Goal: Task Accomplishment & Management: Complete application form

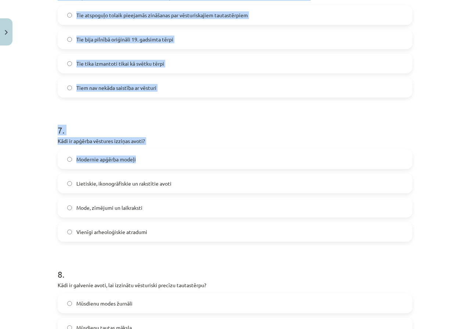
scroll to position [1041, 0]
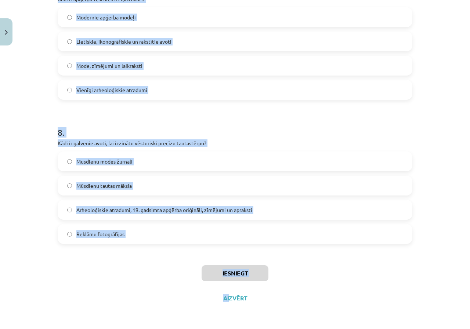
drag, startPoint x: 20, startPoint y: 135, endPoint x: 226, endPoint y: 293, distance: 259.4
click at [226, 294] on div "Mācību tēma: Dizains un tehnoloģijas 9. klases 1. ieskaites mācību materiāls #7…" at bounding box center [235, 164] width 470 height 329
drag, startPoint x: 141, startPoint y: 147, endPoint x: 152, endPoint y: 144, distance: 11.7
copy div "5 . Lore ipsum dolors Ametcon adipisci elitsedd eiusmod temporincidi? Utla 37. …"
click at [39, 126] on div "Mācību tēma: Dizains un tehnoloģijas 9. klases 1. ieskaites mācību materiāls #7…" at bounding box center [235, 164] width 470 height 329
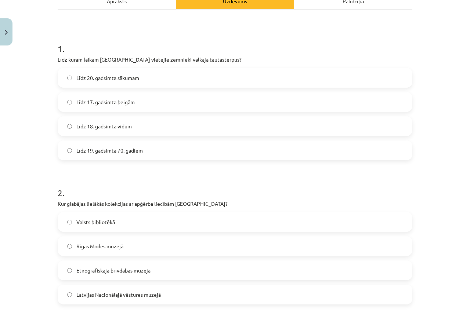
scroll to position [0, 0]
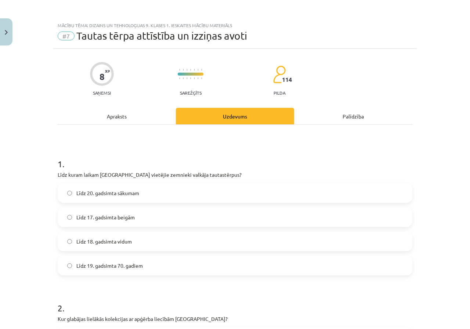
click at [105, 192] on span "Līdz 20. gadsimta sākumam" at bounding box center [107, 193] width 63 height 8
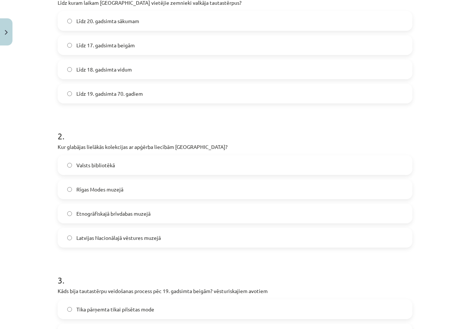
scroll to position [183, 0]
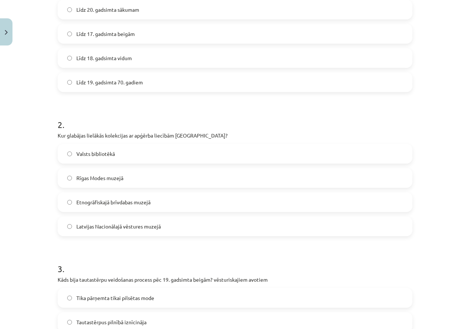
click at [69, 225] on label "Latvijas Nacionālajā vēstures muzejā" at bounding box center [234, 226] width 353 height 18
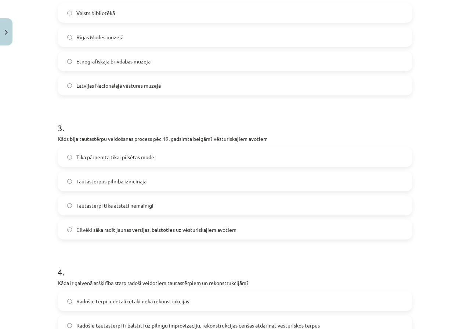
scroll to position [367, 0]
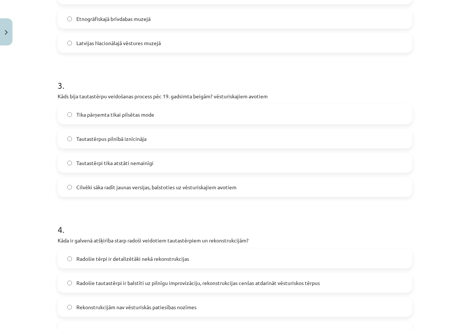
click at [108, 187] on span "Cilvēki sāka radīt jaunas versijas, balstoties uz vēsturiskajiem avotiem" at bounding box center [156, 187] width 160 height 8
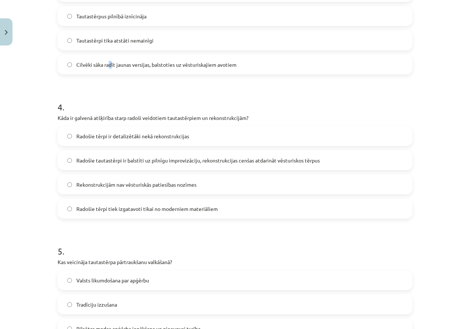
scroll to position [514, 0]
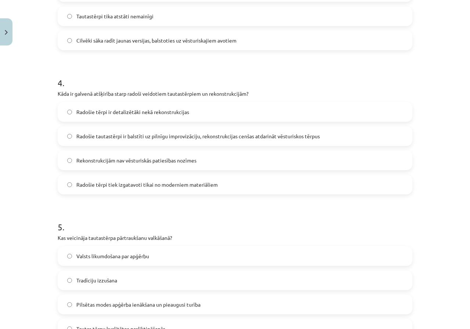
click at [64, 44] on label "Cilvēki sāka radīt jaunas versijas, balstoties uz vēsturiskajiem avotiem" at bounding box center [234, 40] width 353 height 18
click at [149, 136] on span "Radošie tautastērpi ir balstīti uz pilnīgu improvizāciju, rekonstrukcijas cenša…" at bounding box center [197, 136] width 243 height 8
click at [149, 135] on span "Radošie tautastērpi ir balstīti uz pilnīgu improvizāciju, rekonstrukcijas cenša…" at bounding box center [197, 136] width 243 height 8
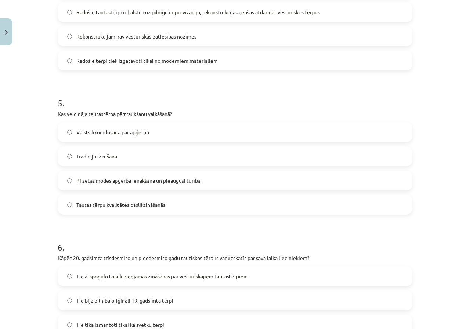
scroll to position [660, 0]
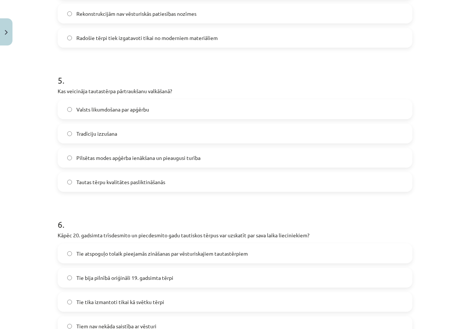
click at [99, 160] on span "Pilsētas modes apģērba ienākšana un pieaugusi turība" at bounding box center [138, 158] width 124 height 8
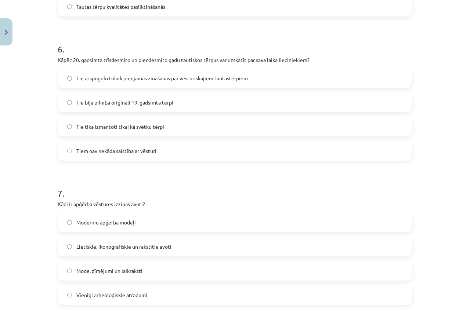
scroll to position [844, 0]
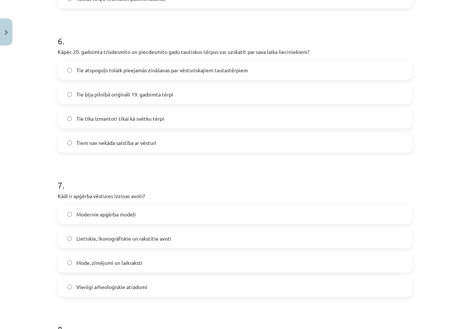
click at [95, 74] on span "Tie atspoguļo tolaik pieejamās zināšanas par vēsturiskajiem tautastērpiem" at bounding box center [161, 70] width 171 height 8
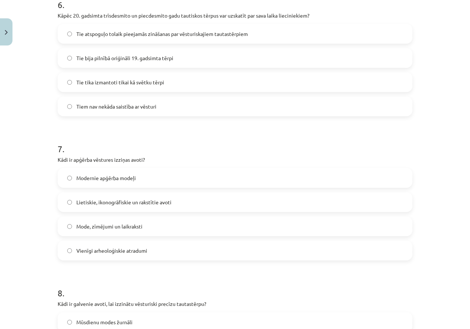
scroll to position [991, 0]
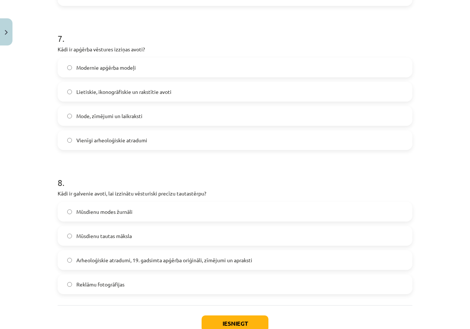
click at [92, 89] on span "Lietiskie, ikonogrāfiskie un rakstītie avoti" at bounding box center [123, 92] width 95 height 8
click at [119, 260] on span "Arheoloģiskie atradumi, 19. gadsimta apģērba oriģināli, zīmējumi un apraksti" at bounding box center [164, 260] width 176 height 8
click at [256, 323] on button "Iesniegt" at bounding box center [234, 324] width 67 height 16
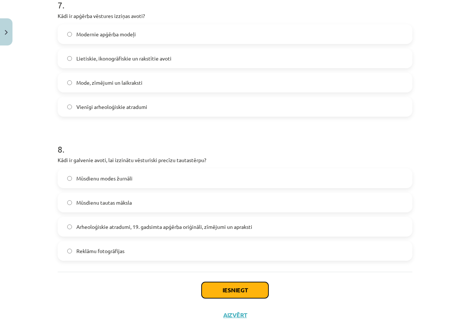
scroll to position [1041, 0]
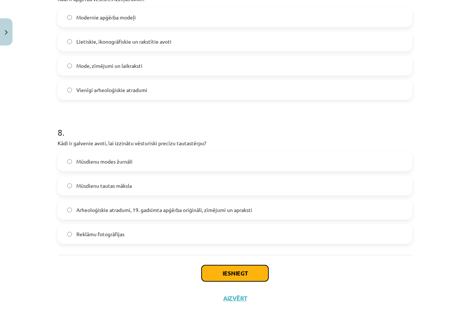
click at [236, 272] on button "Iesniegt" at bounding box center [234, 273] width 67 height 16
click at [230, 276] on button "Iesniegt" at bounding box center [234, 273] width 67 height 16
click at [229, 273] on button "Iesniegt" at bounding box center [234, 273] width 67 height 16
click at [228, 273] on button "Iesniegt" at bounding box center [234, 273] width 67 height 16
click at [227, 273] on button "Iesniegt" at bounding box center [234, 273] width 67 height 16
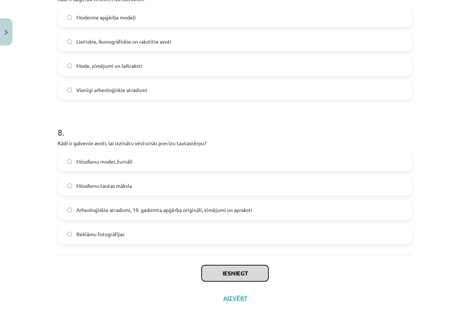
click at [227, 273] on button "Iesniegt" at bounding box center [234, 273] width 67 height 16
click at [227, 274] on button "Iesniegt" at bounding box center [234, 273] width 67 height 16
click at [226, 275] on button "Iesniegt" at bounding box center [234, 273] width 67 height 16
click at [225, 276] on button "Iesniegt" at bounding box center [234, 273] width 67 height 16
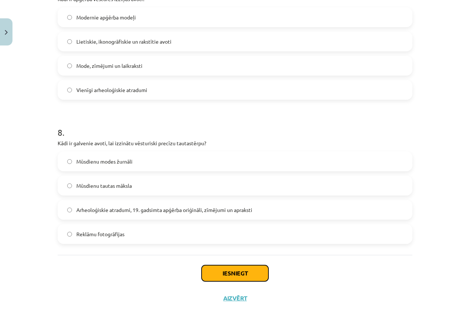
click at [225, 276] on button "Iesniegt" at bounding box center [234, 273] width 67 height 16
click at [224, 276] on button "Iesniegt" at bounding box center [234, 273] width 67 height 16
click at [224, 275] on button "Iesniegt" at bounding box center [234, 273] width 67 height 16
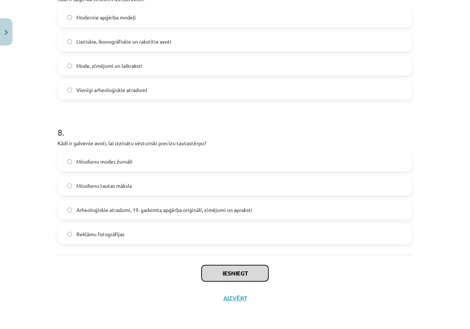
click at [224, 274] on button "Iesniegt" at bounding box center [234, 273] width 67 height 16
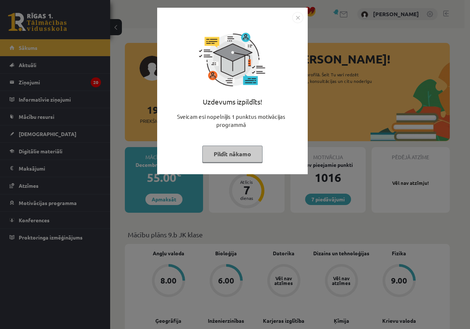
click at [254, 150] on button "Pildīt nākamo" at bounding box center [232, 154] width 60 height 17
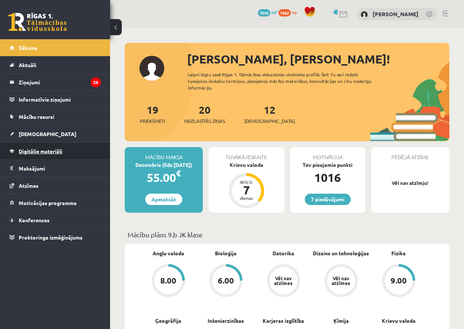
click at [56, 149] on span "Digitālie materiāli" at bounding box center [41, 151] width 44 height 7
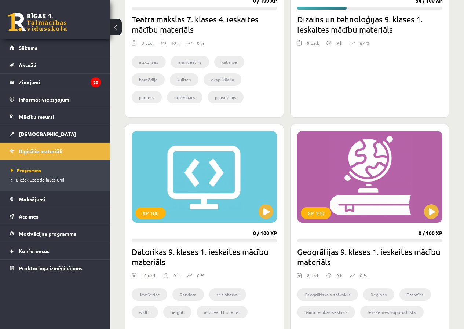
scroll to position [440, 0]
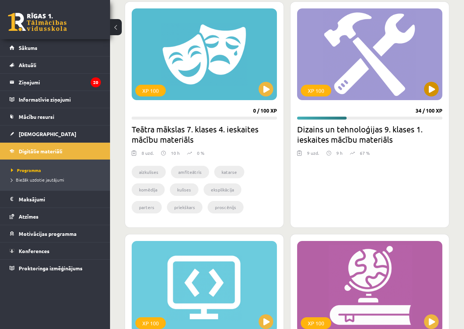
click at [438, 93] on div "XP 100" at bounding box center [369, 54] width 145 height 92
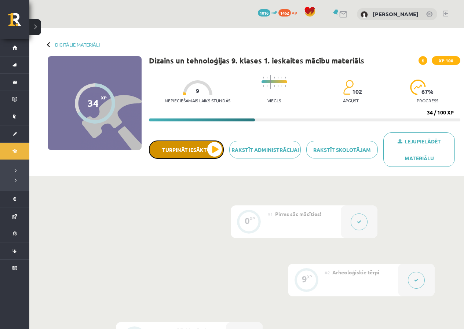
click at [201, 152] on button "Turpināt iesākto" at bounding box center [186, 150] width 75 height 18
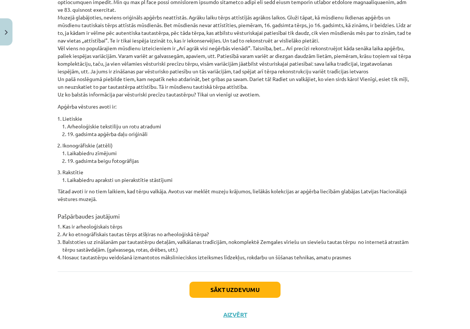
scroll to position [466, 0]
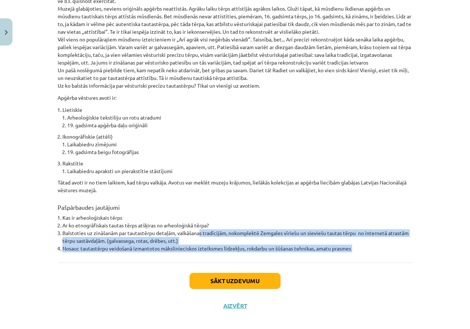
drag, startPoint x: 196, startPoint y: 235, endPoint x: 204, endPoint y: 271, distance: 36.8
click at [201, 273] on button "Sākt uzdevumu" at bounding box center [234, 281] width 91 height 16
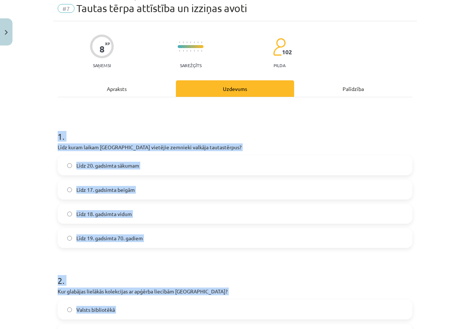
scroll to position [18, 0]
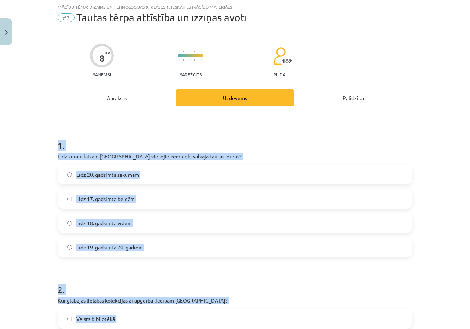
click at [11, 168] on div "Mācību tēma: Dizains un tehnoloģijas 9. klases 1. ieskaites mācību materiāls #7…" at bounding box center [235, 164] width 470 height 329
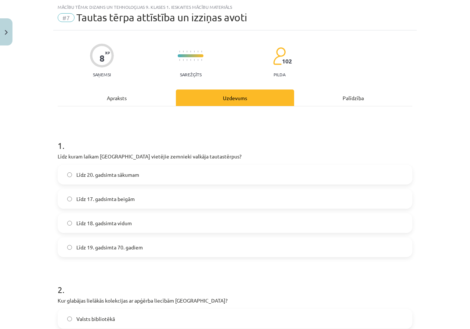
click at [96, 178] on span "Līdz 20. gadsimta sākumam" at bounding box center [107, 175] width 63 height 8
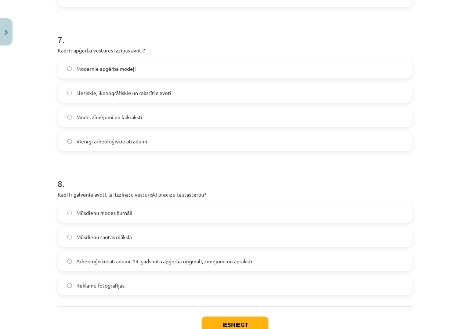
scroll to position [1004, 0]
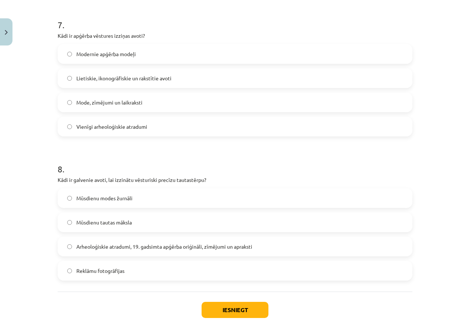
click at [98, 247] on span "Arheoloģiskie atradumi, 19. gadsimta apģērba oriģināli, zīmējumi un apraksti" at bounding box center [164, 247] width 176 height 8
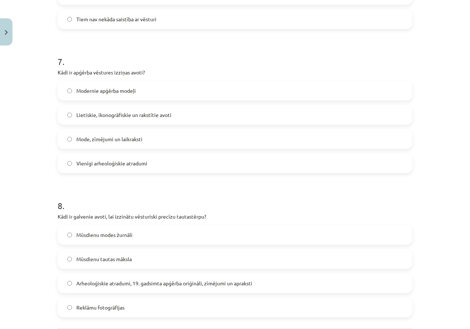
click at [76, 112] on span "Lietiskie, ikonogrāfiskie un rakstītie avoti" at bounding box center [123, 115] width 95 height 8
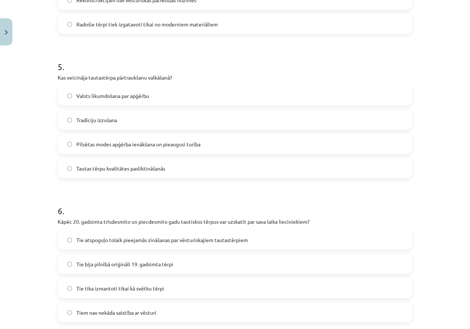
scroll to position [711, 0]
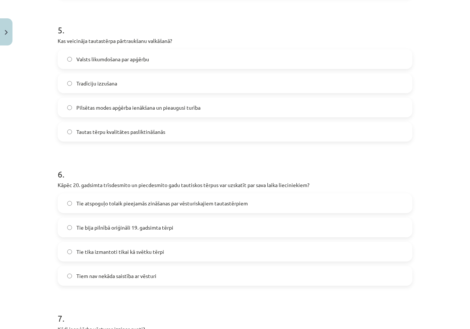
click at [100, 203] on span "Tie atspoguļo tolaik pieejamās zināšanas par vēsturiskajiem tautastērpiem" at bounding box center [161, 204] width 171 height 8
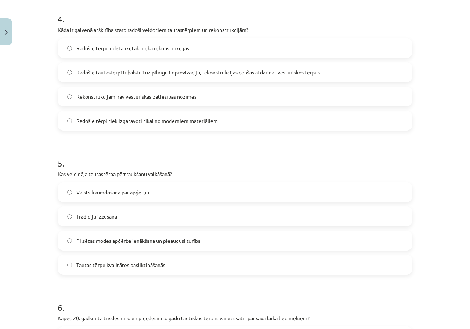
scroll to position [564, 0]
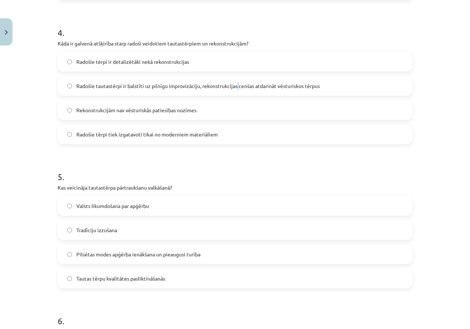
click at [235, 83] on span "Radošie tautastērpi ir balstīti uz pilnīgu improvizāciju, rekonstrukcijas cenša…" at bounding box center [197, 86] width 243 height 8
click at [321, 88] on label "Radošie tautastērpi ir balstīti uz pilnīgu improvizāciju, rekonstrukcijas cenša…" at bounding box center [234, 86] width 353 height 18
click at [100, 255] on span "Pilsētas modes apģērba ienākšana un pieaugusi turība" at bounding box center [138, 255] width 124 height 8
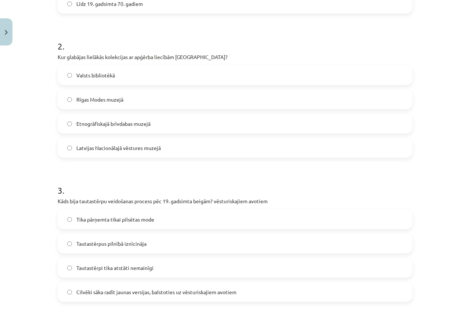
scroll to position [270, 0]
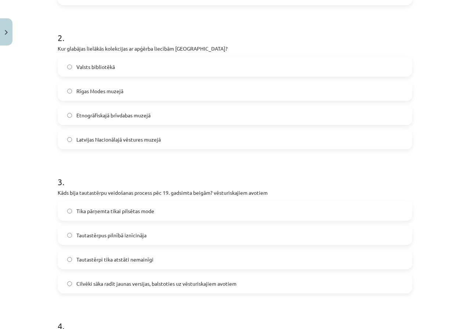
click at [70, 280] on label "Cilvēki sāka radīt jaunas versijas, balstoties uz vēsturiskajiem avotiem" at bounding box center [234, 283] width 353 height 18
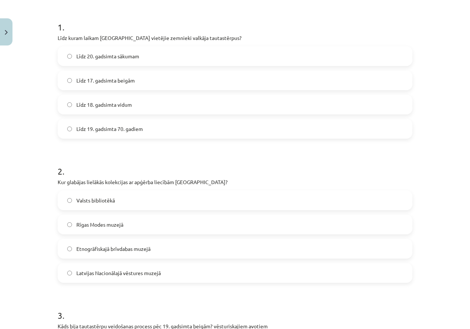
scroll to position [124, 0]
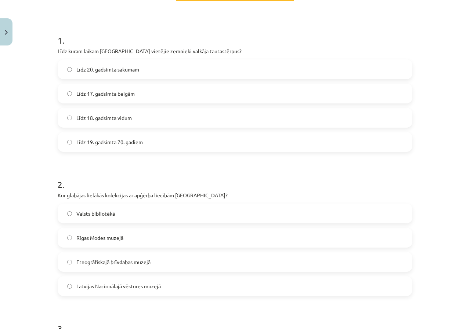
click at [82, 283] on span "Latvijas Nacionālajā vēstures muzejā" at bounding box center [118, 287] width 84 height 8
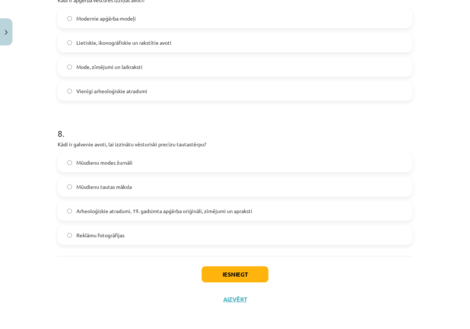
scroll to position [1041, 0]
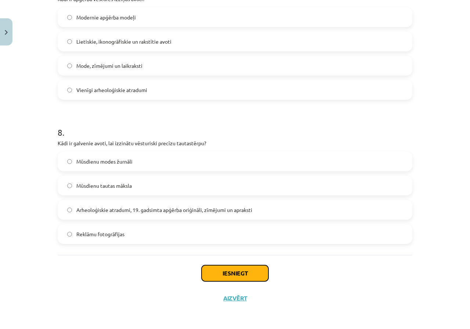
click at [240, 277] on button "Iesniegt" at bounding box center [234, 273] width 67 height 16
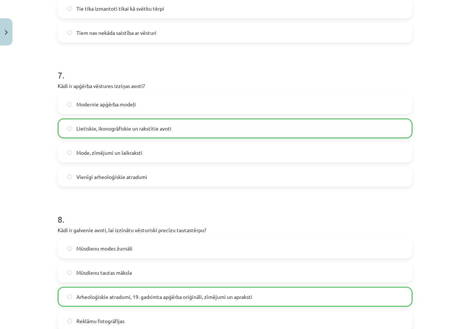
scroll to position [1064, 0]
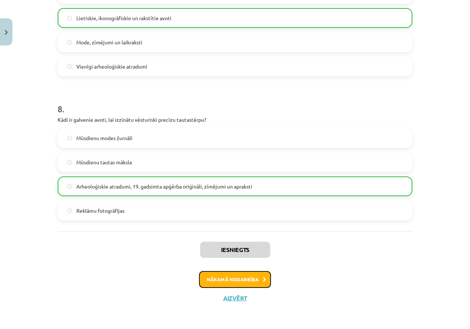
click at [246, 280] on button "Nākamā nodarbība" at bounding box center [235, 279] width 72 height 17
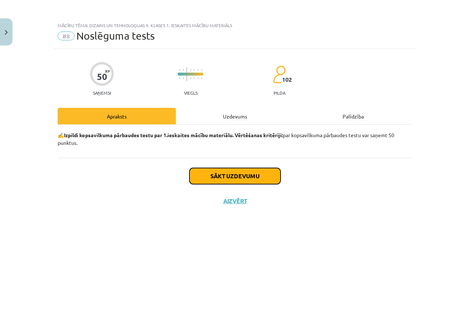
click at [231, 183] on button "Sākt uzdevumu" at bounding box center [234, 176] width 91 height 16
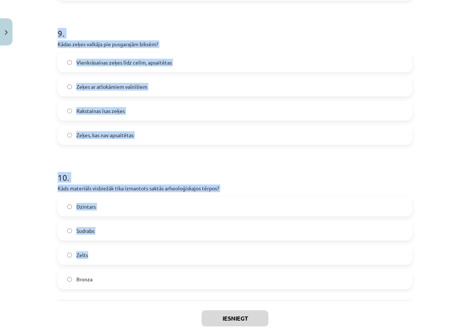
scroll to position [1329, 0]
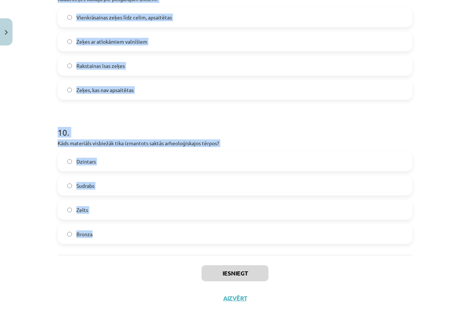
drag, startPoint x: 40, startPoint y: 156, endPoint x: 162, endPoint y: 252, distance: 155.5
click at [162, 252] on div "Mācību tēma: Dizains un tehnoloģijas 9. klases 1. ieskaites mācību materiāls #8…" at bounding box center [235, 164] width 470 height 329
copy form "1 . Kā valkāja matauklu Ziemeļvidzemē? Matauklu vienmēr valkāja uz pieres Matau…"
click at [165, 140] on p "Kāds materiāls visbiežāk tika izmantots saktās arheoloģiskajos tērpos?" at bounding box center [235, 143] width 354 height 8
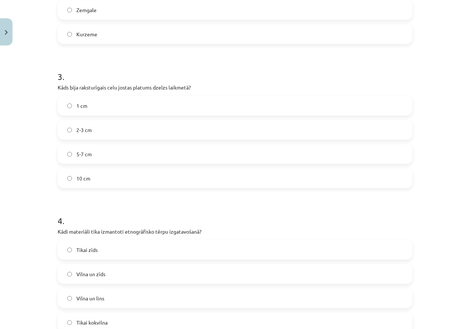
scroll to position [339, 0]
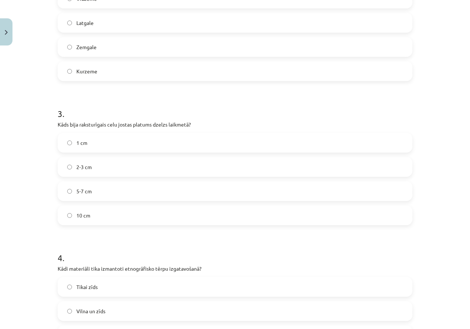
click at [71, 169] on label "2-3 cm" at bounding box center [234, 167] width 353 height 18
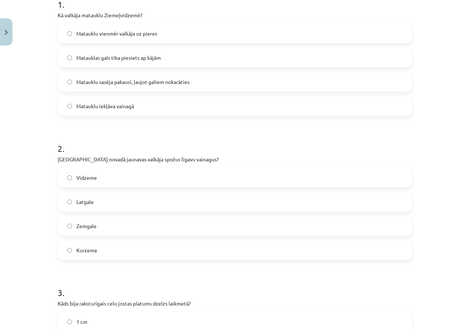
scroll to position [119, 0]
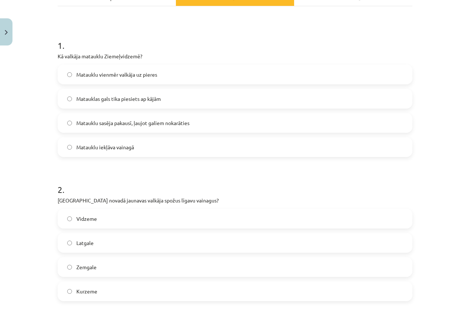
click at [111, 80] on label "Matauklu vienmēr valkāja uz pieres" at bounding box center [234, 74] width 353 height 18
click at [90, 121] on span "Matauklu sasēja pakausī, ļaujot galiem nokarāties" at bounding box center [132, 123] width 113 height 8
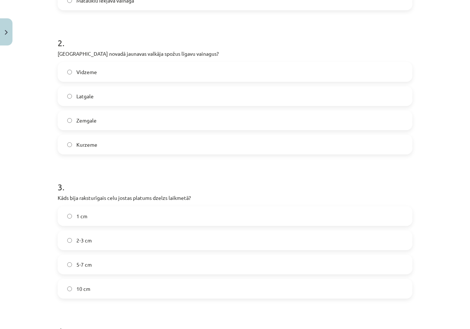
click at [86, 94] on span "Latgale" at bounding box center [84, 96] width 17 height 8
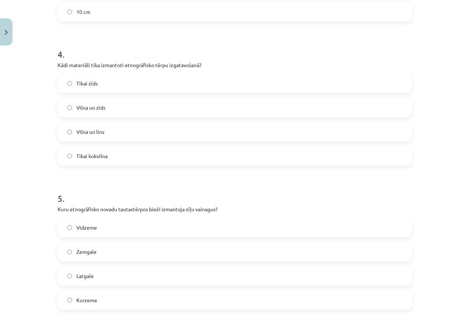
scroll to position [559, 0]
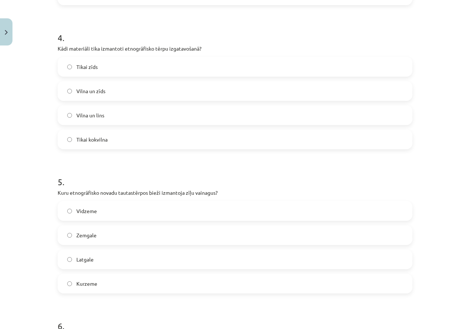
click at [103, 121] on label "Vilna un lins" at bounding box center [234, 115] width 353 height 18
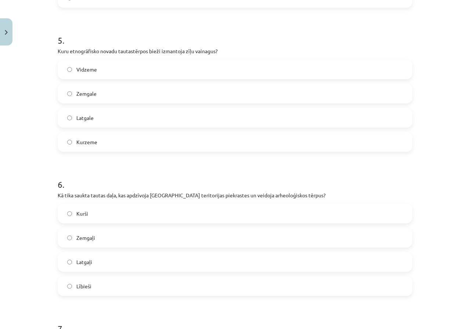
scroll to position [706, 0]
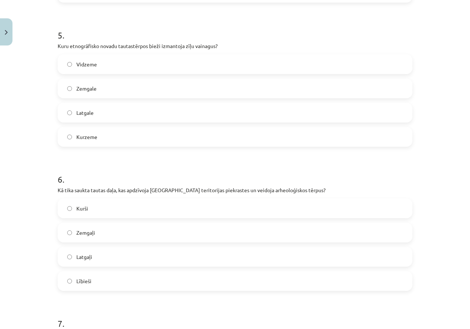
click at [88, 112] on span "Latgale" at bounding box center [84, 113] width 17 height 8
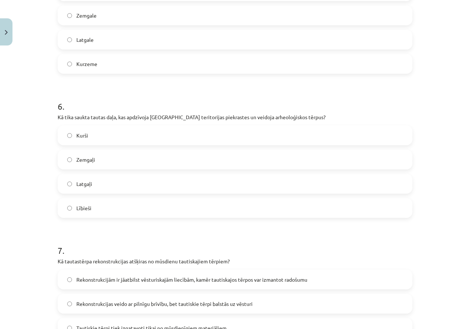
scroll to position [779, 0]
click at [77, 212] on label "Lībieši" at bounding box center [234, 208] width 353 height 18
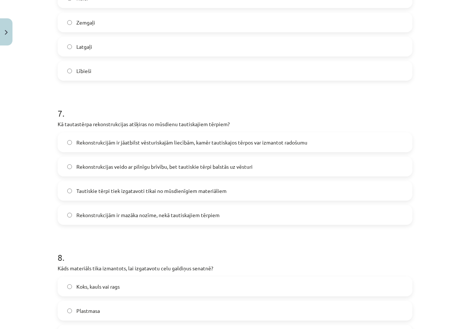
scroll to position [926, 0]
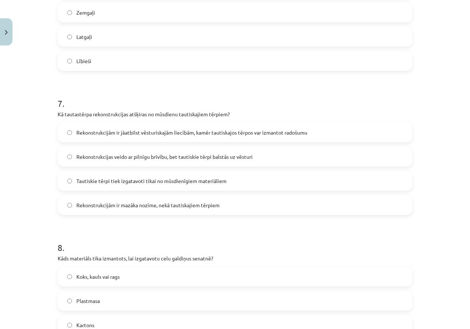
click at [166, 134] on span "Rekonstrukcijām ir jāatbilst vēsturiskajām liecībām, kamēr tautiskajos tērpos v…" at bounding box center [191, 133] width 231 height 8
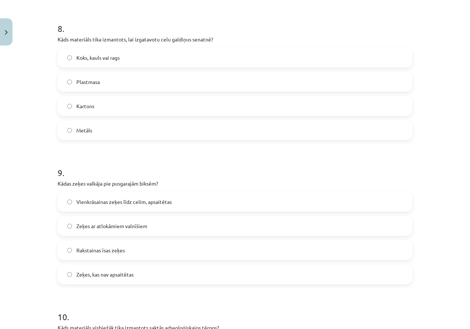
scroll to position [1146, 0]
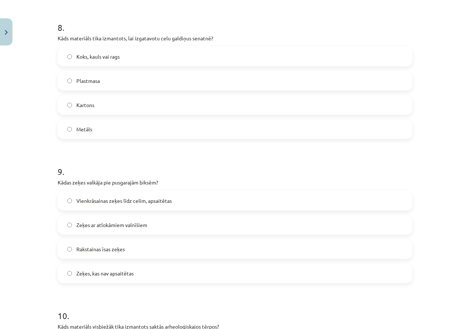
click at [93, 51] on label "Koks, kauls vai rags" at bounding box center [234, 56] width 353 height 18
click at [99, 200] on span "Vienkrāsainas zeķes līdz celim, apsaitētas" at bounding box center [123, 201] width 95 height 8
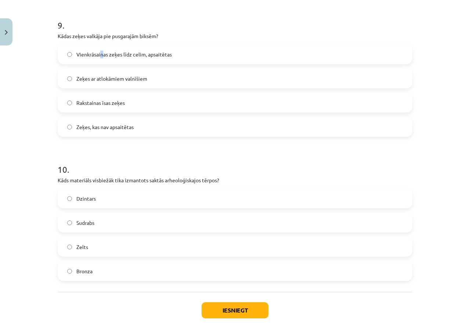
scroll to position [1293, 0]
click at [211, 50] on label "Vienkrāsainas zeķes līdz celim, apsaitētas" at bounding box center [234, 54] width 353 height 18
click at [113, 272] on label "Bronza" at bounding box center [234, 271] width 353 height 18
click at [244, 317] on button "Iesniegt" at bounding box center [234, 310] width 67 height 16
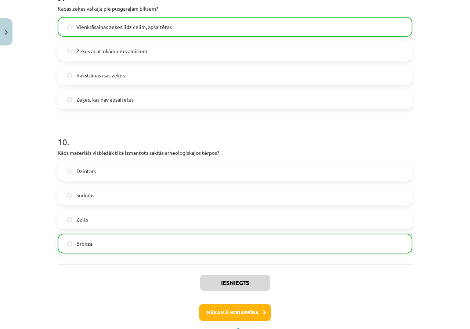
scroll to position [1353, 0]
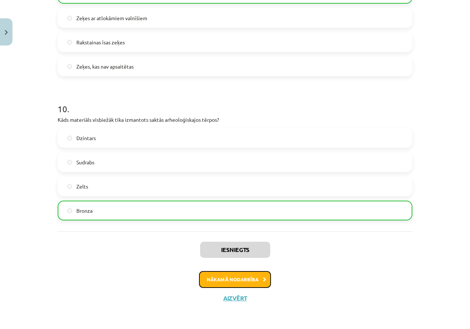
click at [224, 278] on button "Nākamā nodarbība" at bounding box center [235, 279] width 72 height 17
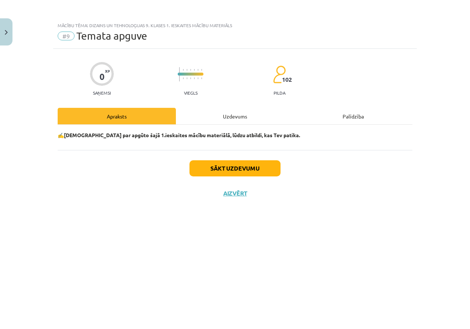
click at [234, 198] on div "Sākt uzdevumu Aizvērt" at bounding box center [235, 175] width 354 height 51
click at [234, 196] on button "Aizvērt" at bounding box center [235, 193] width 28 height 7
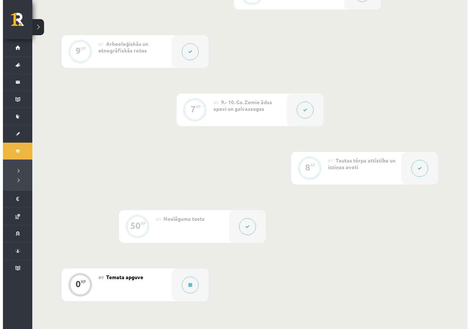
scroll to position [504, 0]
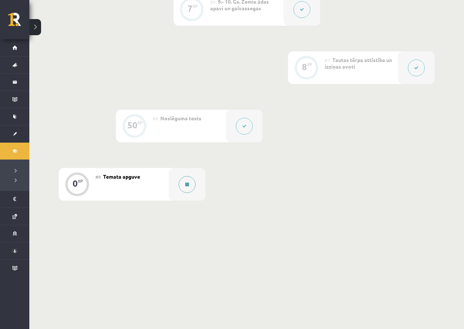
click at [175, 186] on div at bounding box center [187, 184] width 37 height 33
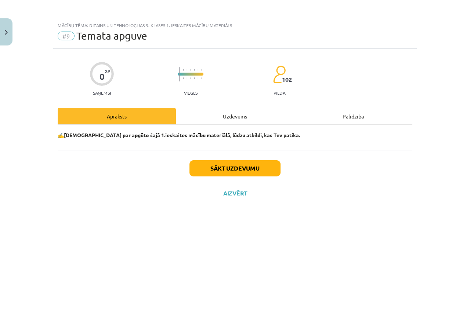
click at [241, 178] on div "Sākt uzdevumu Aizvērt" at bounding box center [235, 175] width 354 height 51
click at [236, 173] on button "Sākt uzdevumu" at bounding box center [234, 168] width 91 height 16
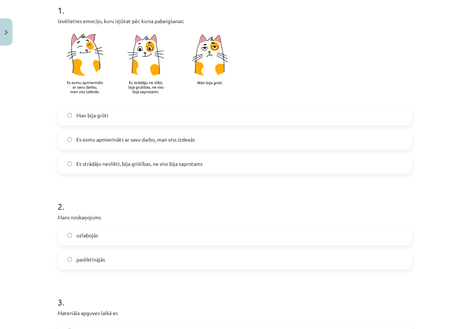
scroll to position [147, 0]
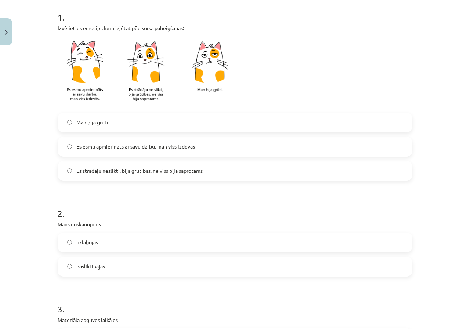
click at [131, 119] on label "Man bija grūti" at bounding box center [234, 122] width 353 height 18
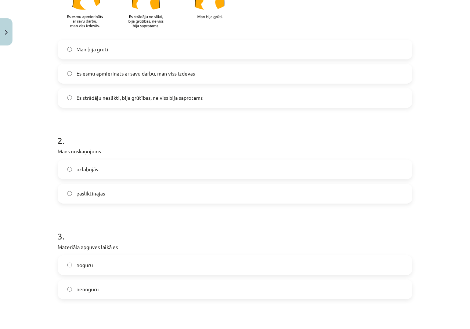
scroll to position [220, 0]
click at [108, 193] on label "pasliktinājās" at bounding box center [234, 193] width 353 height 18
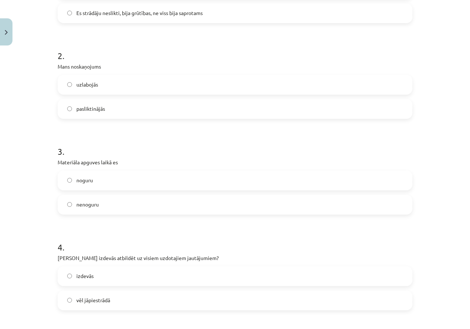
scroll to position [330, 0]
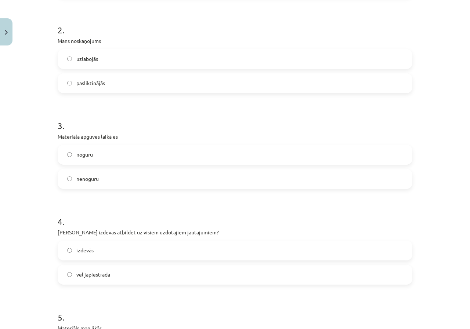
click at [107, 152] on label "noguru" at bounding box center [234, 155] width 353 height 18
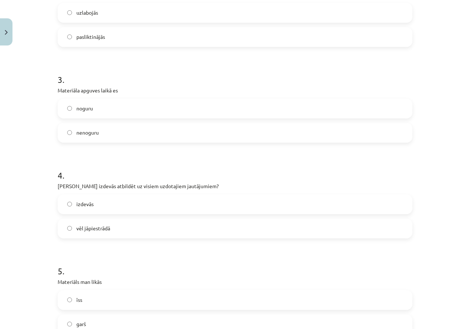
scroll to position [514, 0]
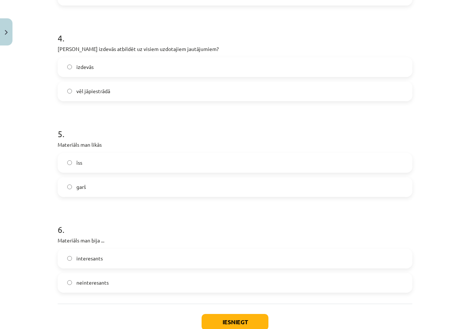
click at [88, 86] on label "vēl jāpiestrādā" at bounding box center [234, 91] width 353 height 18
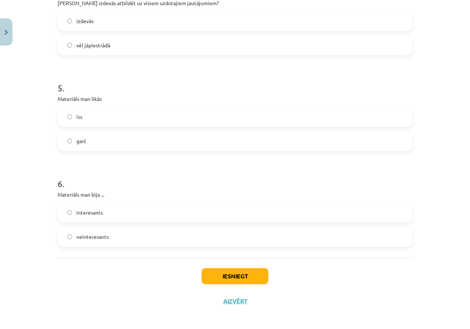
scroll to position [562, 0]
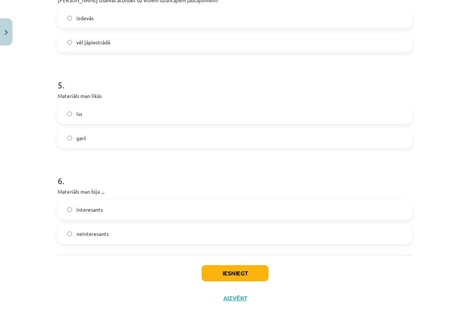
click at [90, 139] on label "garš" at bounding box center [234, 138] width 353 height 18
click at [96, 231] on span "neinteresants" at bounding box center [92, 234] width 32 height 8
click at [219, 268] on button "Iesniegt" at bounding box center [234, 273] width 67 height 16
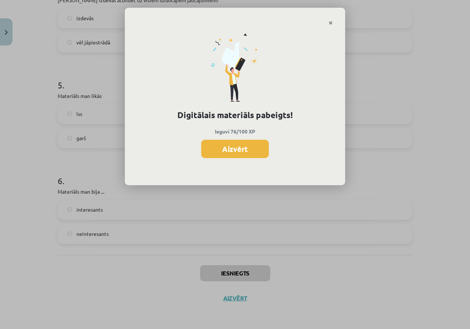
scroll to position [496, 0]
click at [229, 144] on button "Aizvērt" at bounding box center [235, 149] width 68 height 18
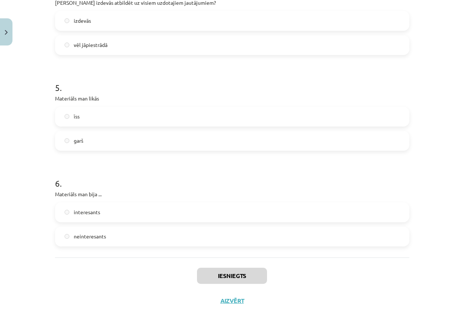
scroll to position [562, 0]
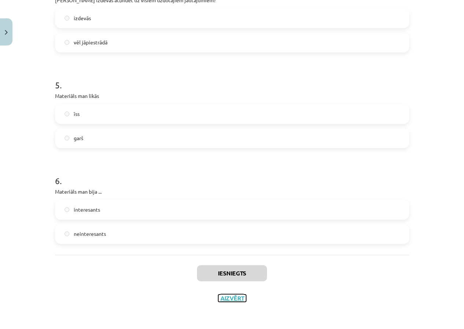
click at [233, 300] on button "Aizvērt" at bounding box center [232, 298] width 28 height 7
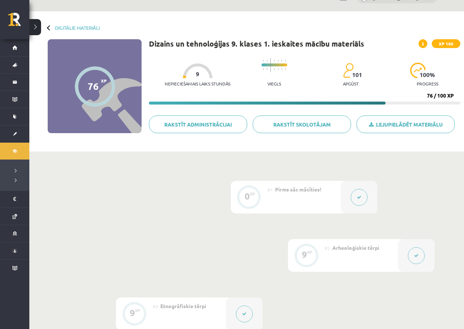
scroll to position [0, 0]
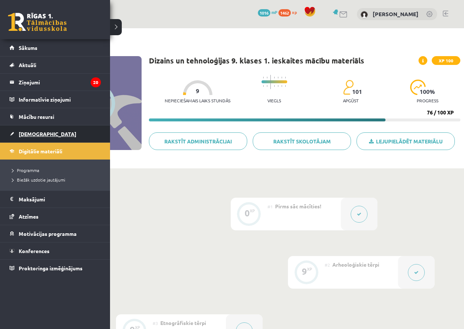
click at [33, 136] on span "[DEMOGRAPHIC_DATA]" at bounding box center [48, 134] width 58 height 7
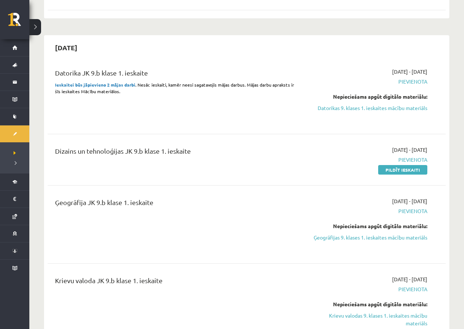
scroll to position [147, 0]
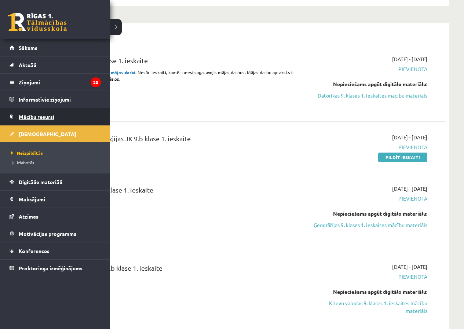
click at [39, 120] on link "Mācību resursi" at bounding box center [55, 116] width 91 height 17
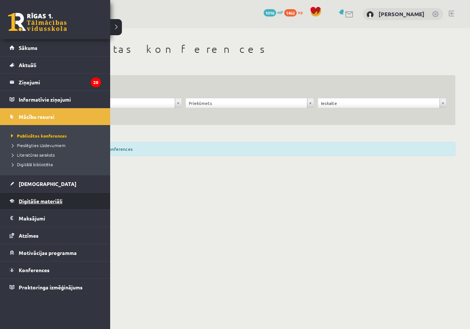
click at [24, 199] on span "Digitālie materiāli" at bounding box center [41, 201] width 44 height 7
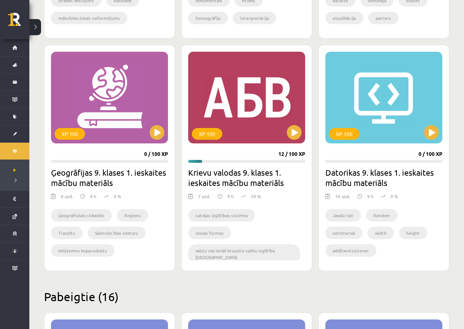
scroll to position [404, 0]
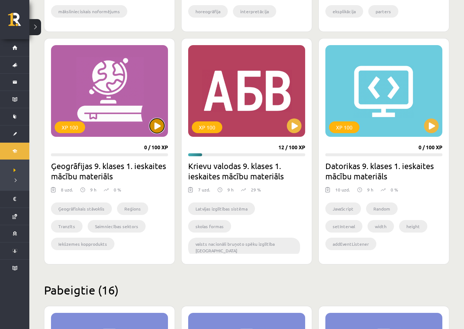
click at [156, 124] on button at bounding box center [157, 126] width 15 height 15
click at [156, 133] on div "XP 100" at bounding box center [109, 91] width 117 height 92
